Goal: Complete application form

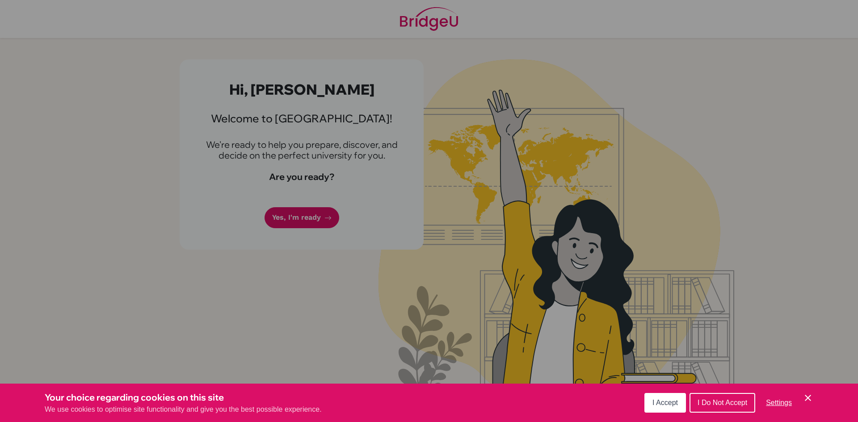
click at [661, 404] on span "I Accept" at bounding box center [664, 403] width 25 height 8
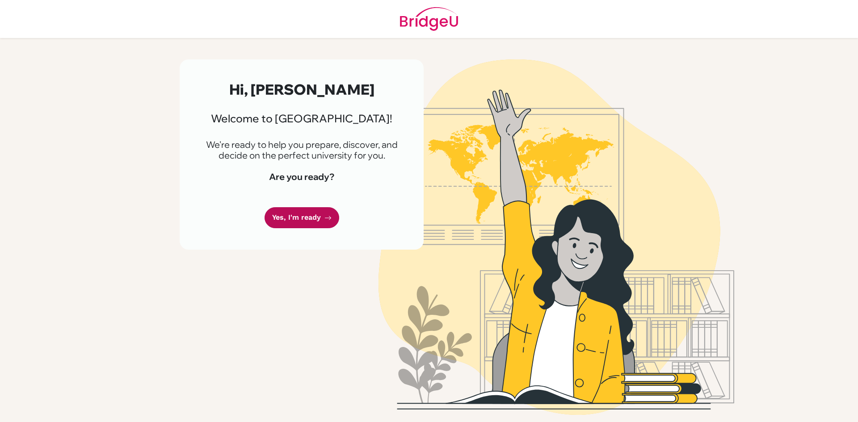
click at [319, 228] on link "Yes, I'm ready" at bounding box center [302, 217] width 75 height 21
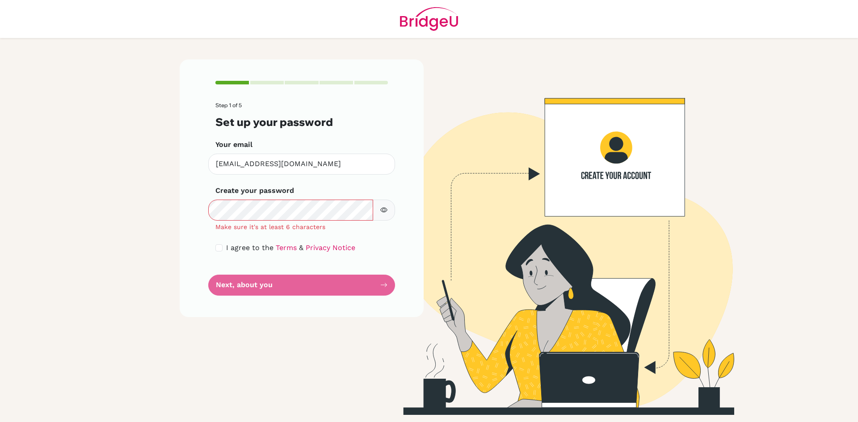
click at [381, 207] on icon "button" at bounding box center [383, 209] width 7 height 7
click at [382, 215] on button "button" at bounding box center [384, 210] width 22 height 21
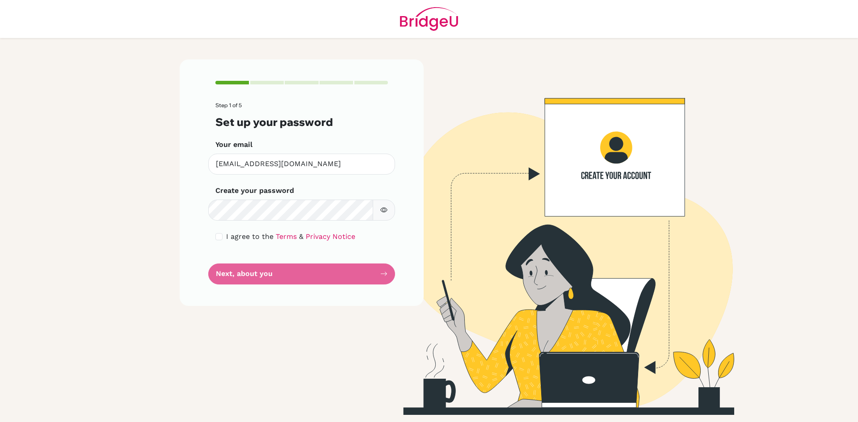
click at [387, 210] on icon "button" at bounding box center [383, 210] width 7 height 5
click at [386, 211] on icon "button" at bounding box center [383, 209] width 7 height 7
click at [384, 209] on icon "button" at bounding box center [383, 209] width 7 height 7
click at [216, 238] on input "checkbox" at bounding box center [218, 236] width 7 height 7
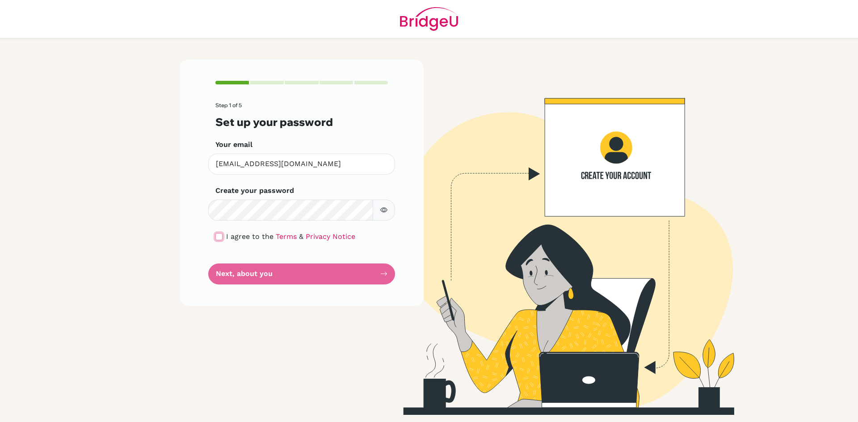
checkbox input "true"
click at [248, 271] on button "Next, about you" at bounding box center [301, 274] width 187 height 21
